Goal: Find specific page/section: Find specific page/section

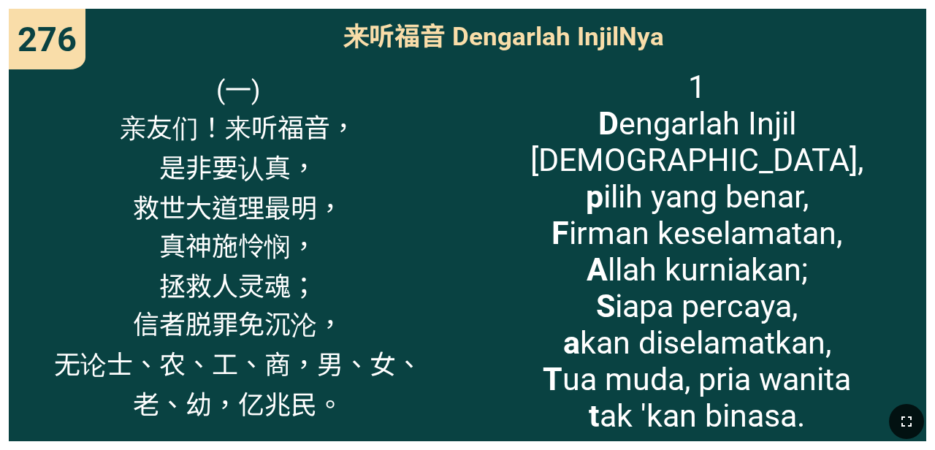
click at [584, 414] on icon "button" at bounding box center [907, 422] width 18 height 18
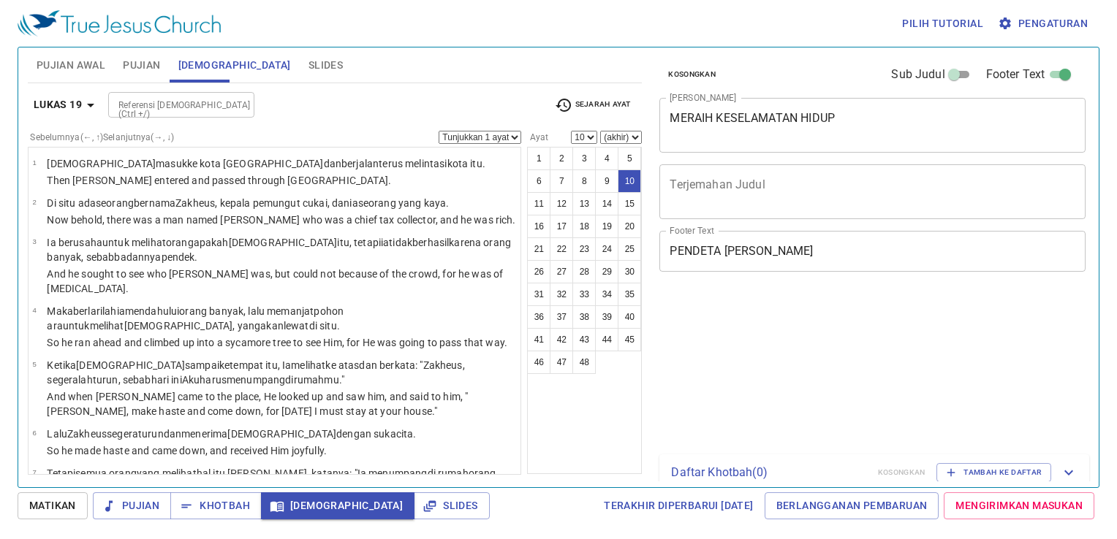
select select "10"
